Goal: Transaction & Acquisition: Purchase product/service

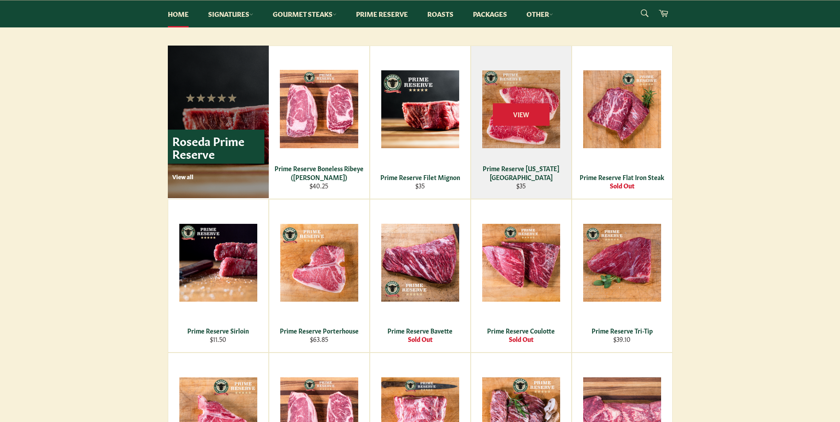
scroll to position [576, 0]
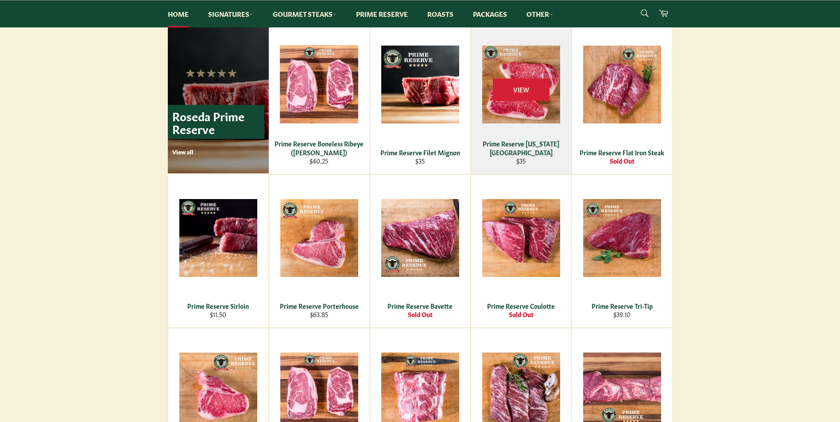
click at [536, 152] on div "Prime Reserve [US_STATE][GEOGRAPHIC_DATA]" at bounding box center [520, 147] width 89 height 17
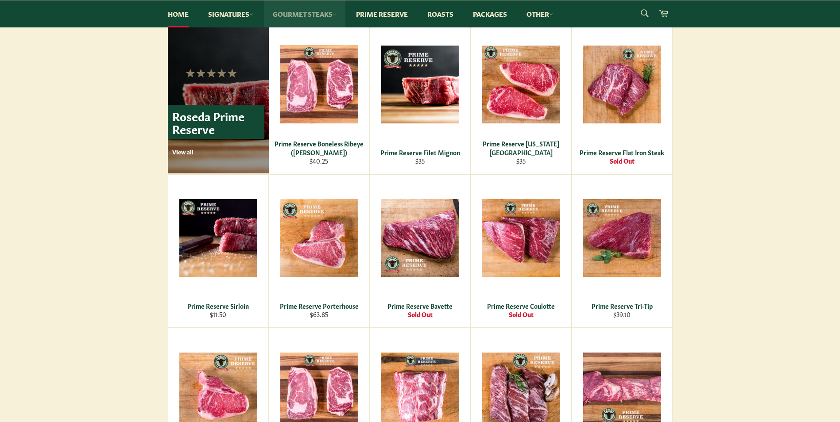
click at [297, 15] on link "Gourmet Steaks" at bounding box center [304, 13] width 81 height 27
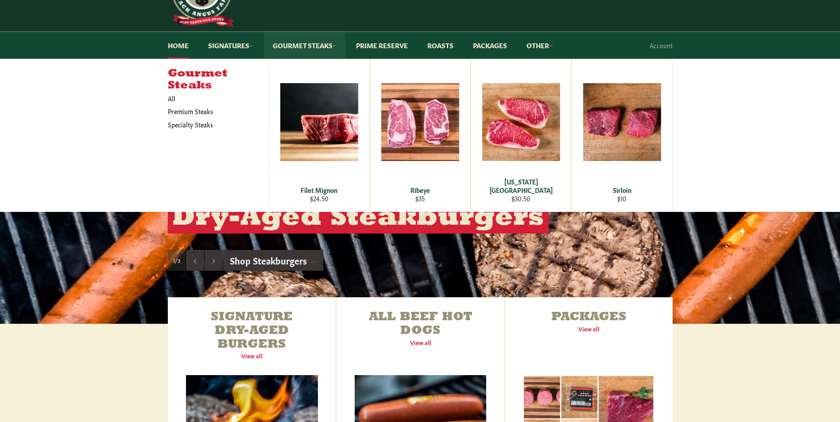
scroll to position [0, 0]
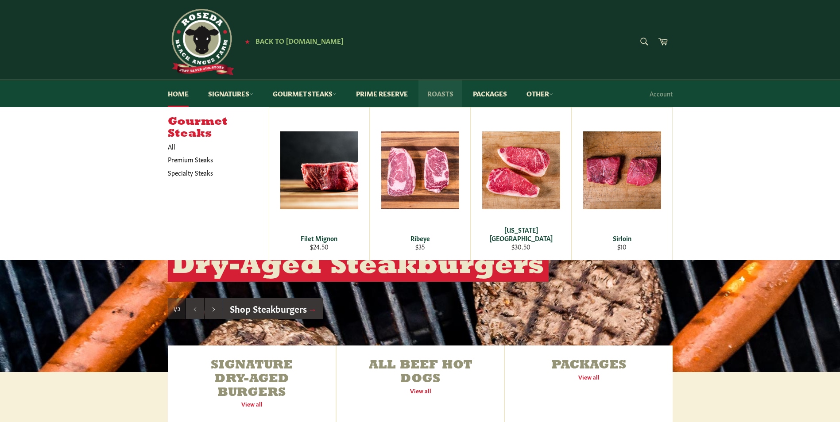
click at [443, 98] on link "Roasts" at bounding box center [440, 93] width 44 height 27
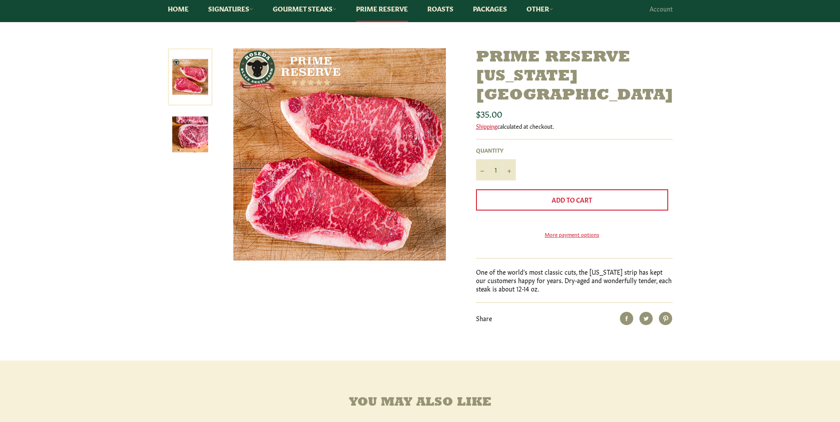
scroll to position [89, 0]
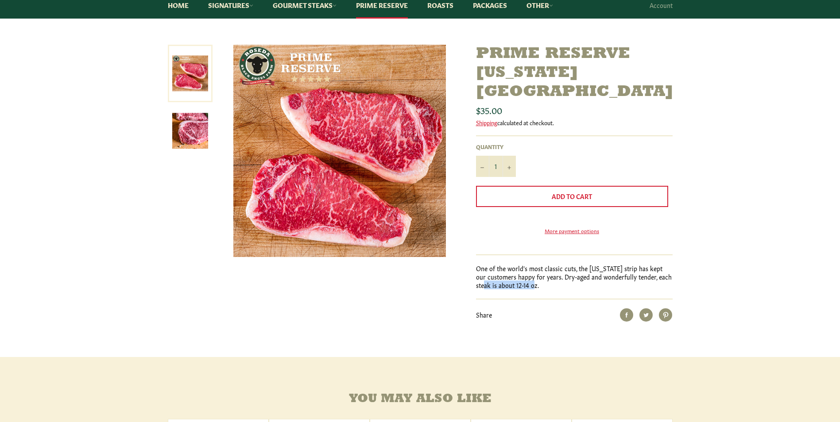
drag, startPoint x: 490, startPoint y: 278, endPoint x: 537, endPoint y: 278, distance: 47.4
click at [537, 278] on p "One of the world's most classic cuts, the New York strip has kept our customers…" at bounding box center [574, 277] width 197 height 26
drag, startPoint x: 537, startPoint y: 278, endPoint x: 470, endPoint y: 301, distance: 71.1
click at [470, 301] on div "Prime Reserve New York Strip Sale Regular price $35.00 Shipping calculated at c…" at bounding box center [569, 183] width 205 height 277
click at [562, 227] on link "More payment options" at bounding box center [572, 231] width 192 height 8
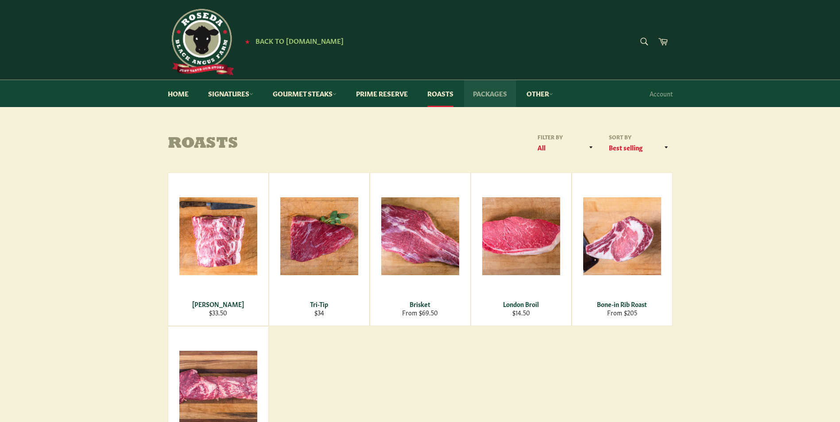
click at [493, 94] on link "Packages" at bounding box center [490, 93] width 52 height 27
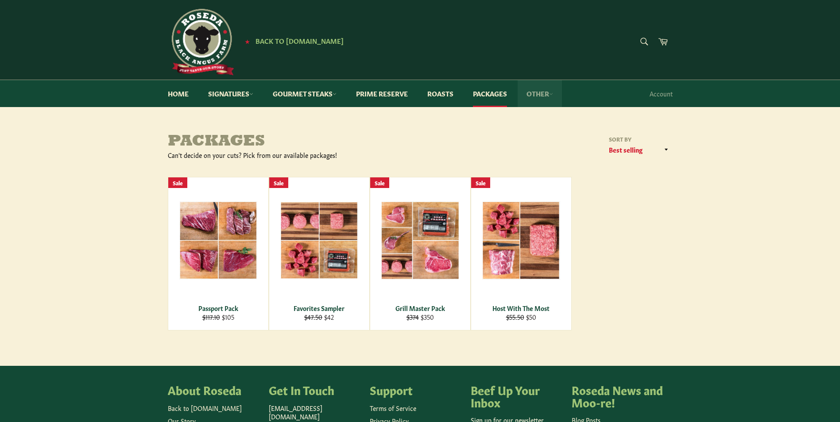
click at [534, 93] on link "Other" at bounding box center [540, 93] width 44 height 27
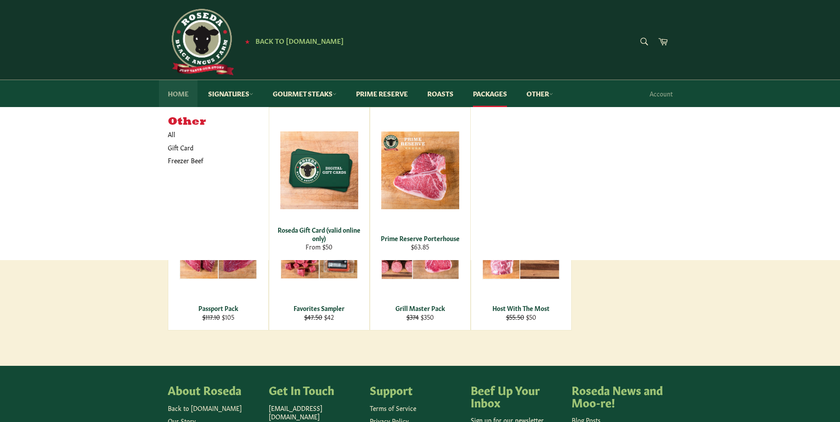
click at [185, 93] on link "Home" at bounding box center [178, 93] width 39 height 27
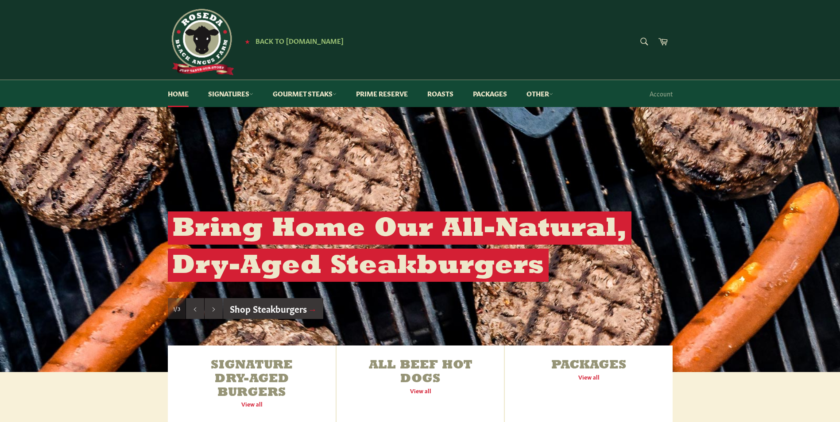
click at [285, 46] on div "★ Back to [DOMAIN_NAME]" at bounding box center [336, 42] width 336 height 66
click at [287, 45] on div "★ Back to [DOMAIN_NAME]" at bounding box center [336, 42] width 336 height 66
click at [287, 43] on span "Back to [DOMAIN_NAME]" at bounding box center [299, 40] width 88 height 9
